Goal: Find specific page/section: Find specific page/section

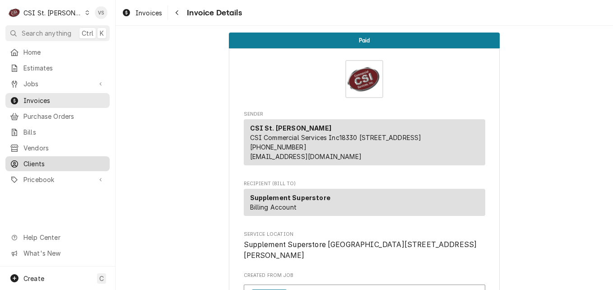
click at [43, 159] on span "Clients" at bounding box center [64, 163] width 82 height 9
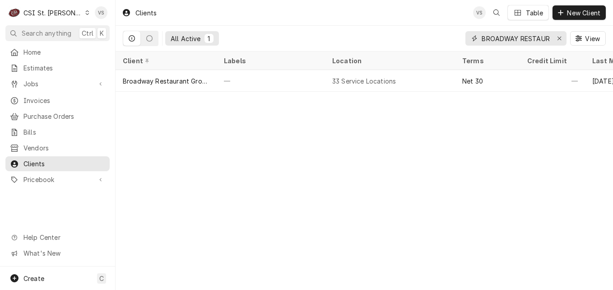
drag, startPoint x: 483, startPoint y: 36, endPoint x: 542, endPoint y: 38, distance: 59.6
click at [564, 37] on div "BROADWAY RESTAURANT" at bounding box center [515, 38] width 101 height 14
type input "6"
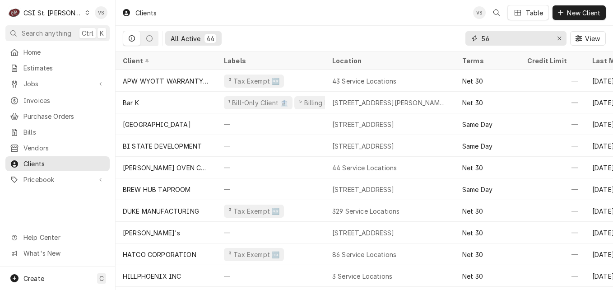
type input "5"
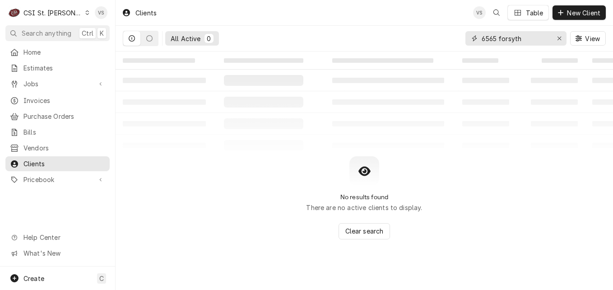
drag, startPoint x: 485, startPoint y: 37, endPoint x: 491, endPoint y: 37, distance: 5.9
click at [491, 37] on input "6565 forsyth" at bounding box center [516, 38] width 68 height 14
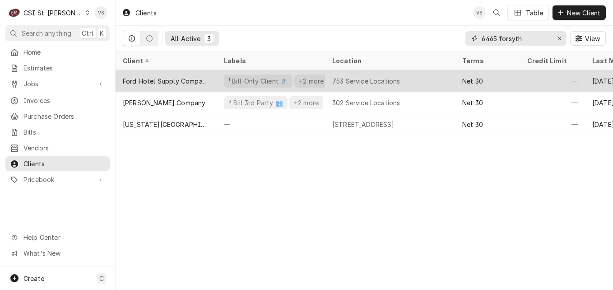
type input "6465 forsyth"
click at [376, 79] on div "753 Service Locations" at bounding box center [366, 80] width 68 height 9
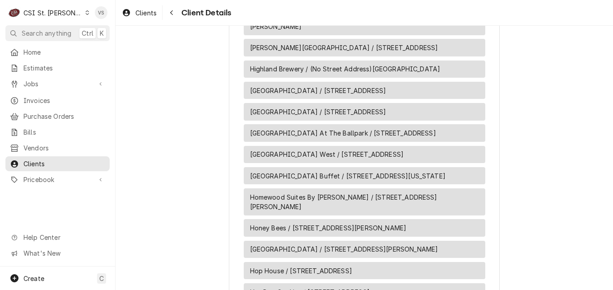
scroll to position [8304, 0]
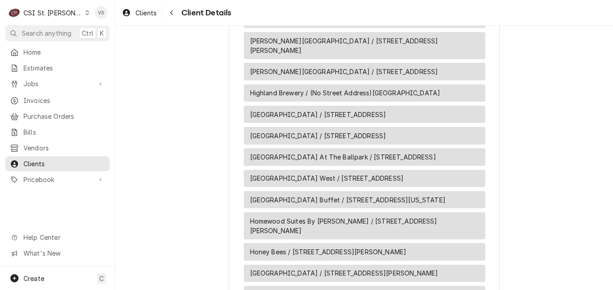
click at [294, 24] on span "Herbies Caldwells / [STREET_ADDRESS][PERSON_NAME]" at bounding box center [337, 19] width 175 height 9
click at [376, 24] on span "Herbies Caldwells / [STREET_ADDRESS][PERSON_NAME]" at bounding box center [337, 19] width 175 height 9
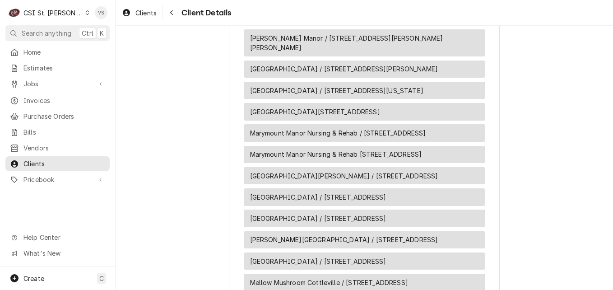
scroll to position [10289, 0]
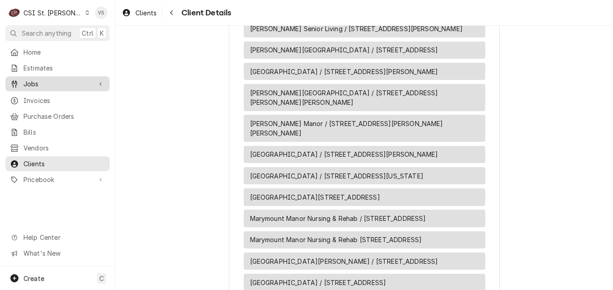
click at [33, 83] on span "Jobs" at bounding box center [57, 83] width 68 height 9
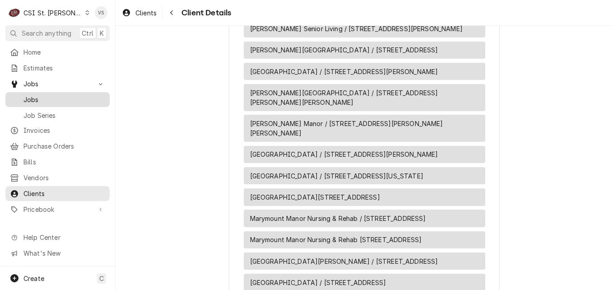
click at [33, 98] on span "Jobs" at bounding box center [64, 99] width 82 height 9
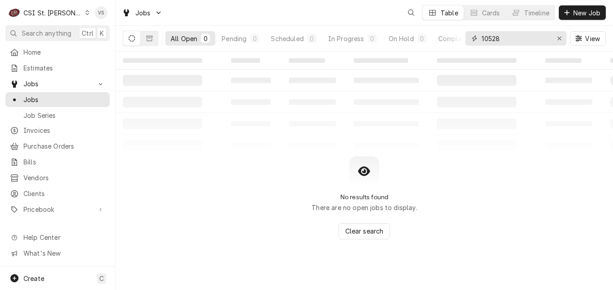
click at [463, 41] on div "All Open 0 Pending 0 Scheduled 0 In Progress 0 On Hold 0 Completed 0 10528 View" at bounding box center [364, 38] width 483 height 25
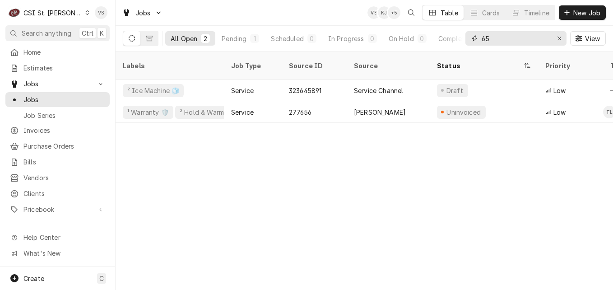
type input "6"
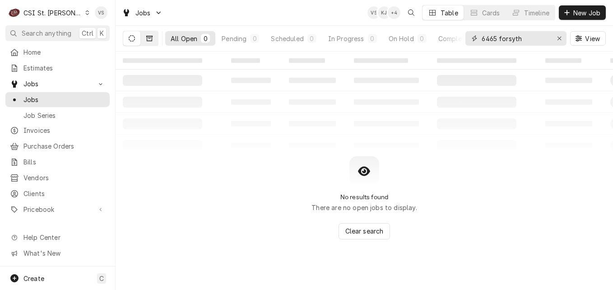
type input "6465 forsyth"
click at [143, 39] on button "Dynamic Content Wrapper" at bounding box center [149, 38] width 17 height 14
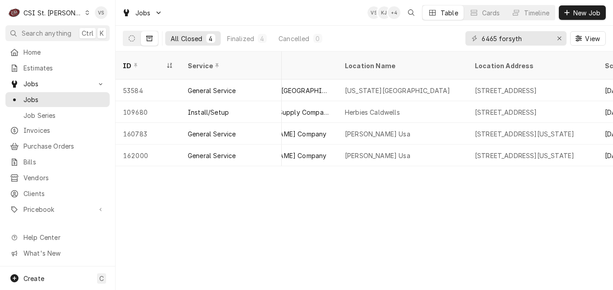
scroll to position [0, 857]
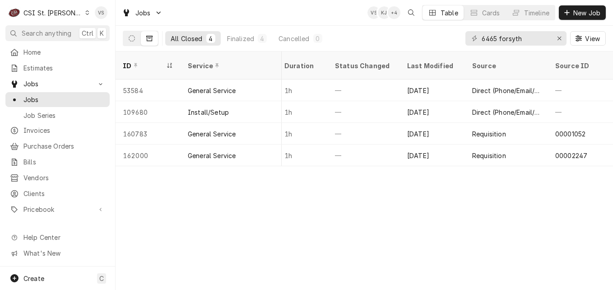
click at [333, 162] on div "ID Service State Labels Job Type Priority Techs Date Received Client Location N…" at bounding box center [364, 170] width 497 height 238
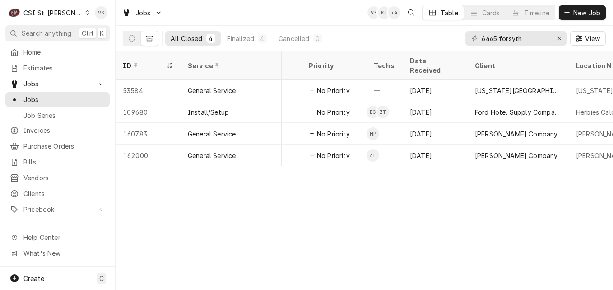
scroll to position [0, 187]
